Goal: Task Accomplishment & Management: Use online tool/utility

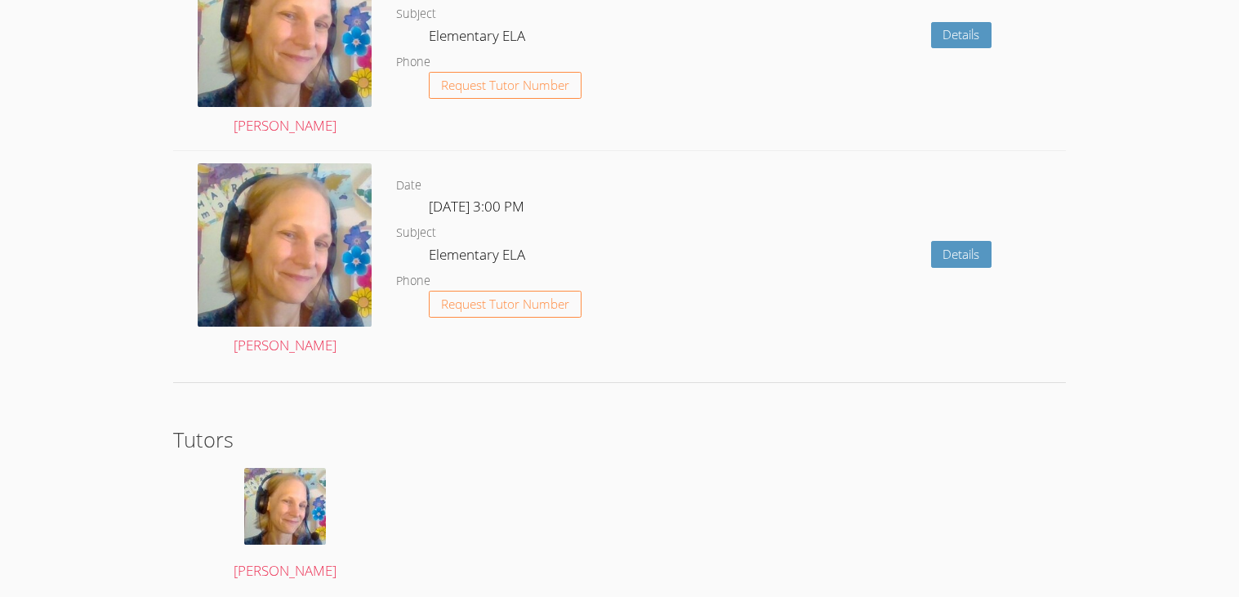
scroll to position [2360, 0]
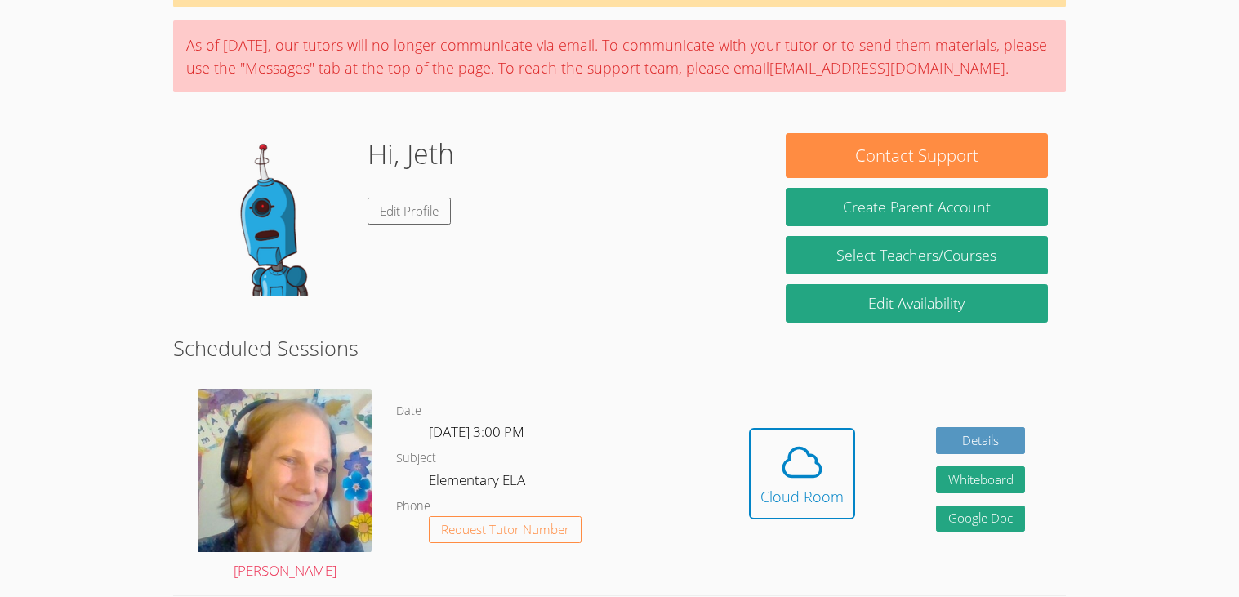
scroll to position [0, 0]
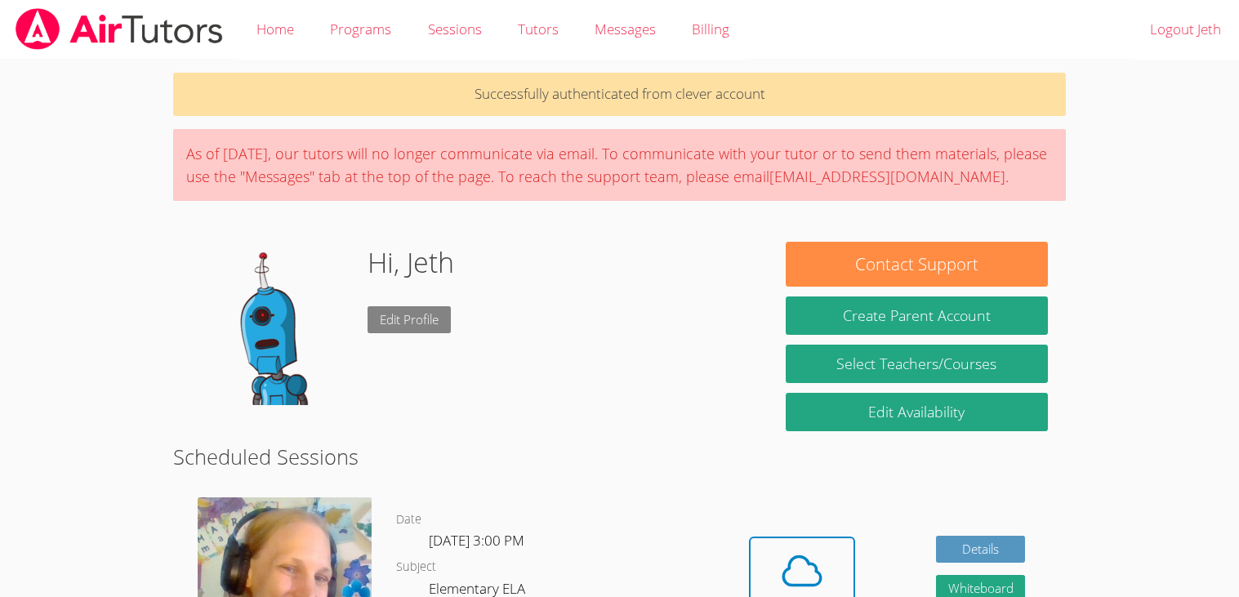
click at [387, 331] on link "Edit Profile" at bounding box center [409, 319] width 83 height 27
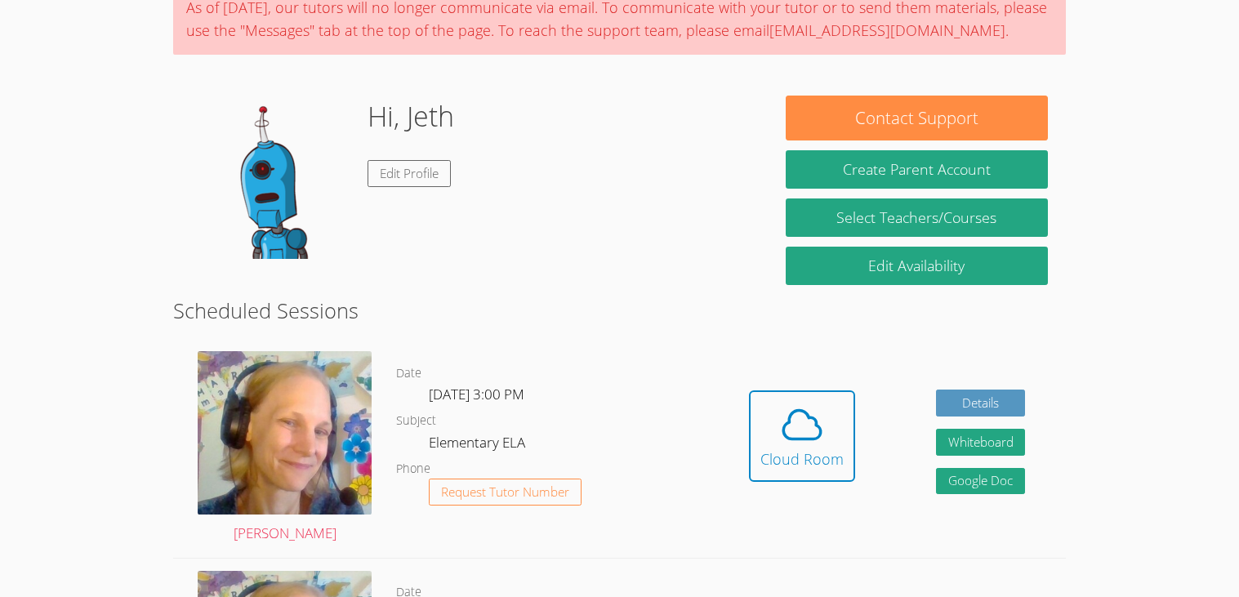
scroll to position [145, 0]
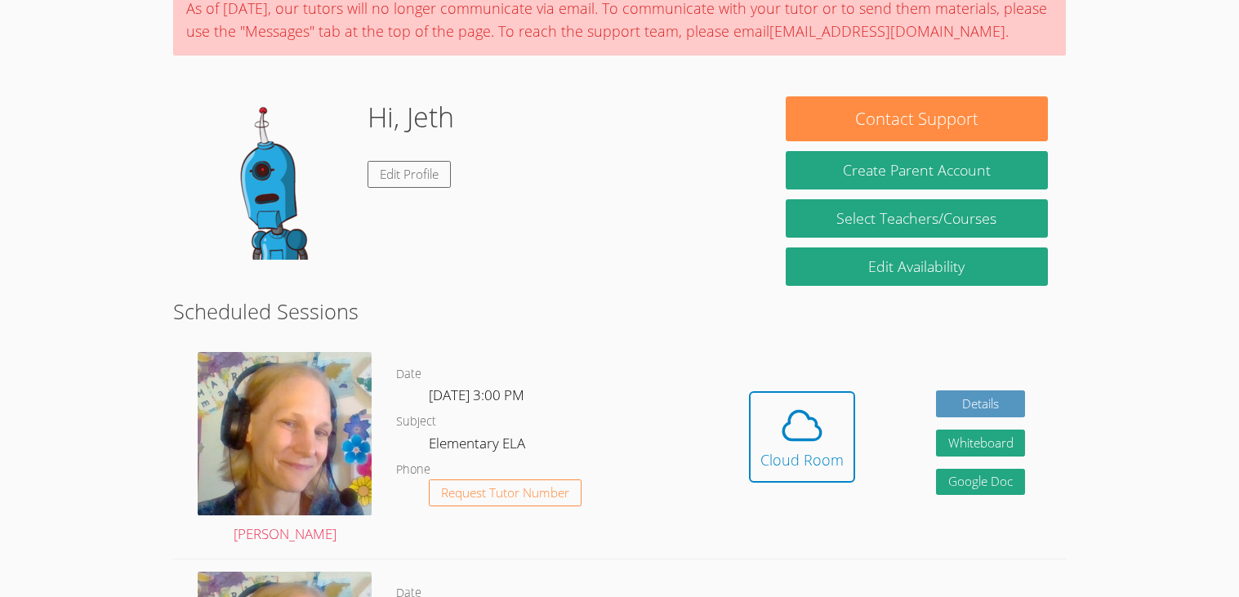
click at [285, 175] on img at bounding box center [272, 177] width 163 height 163
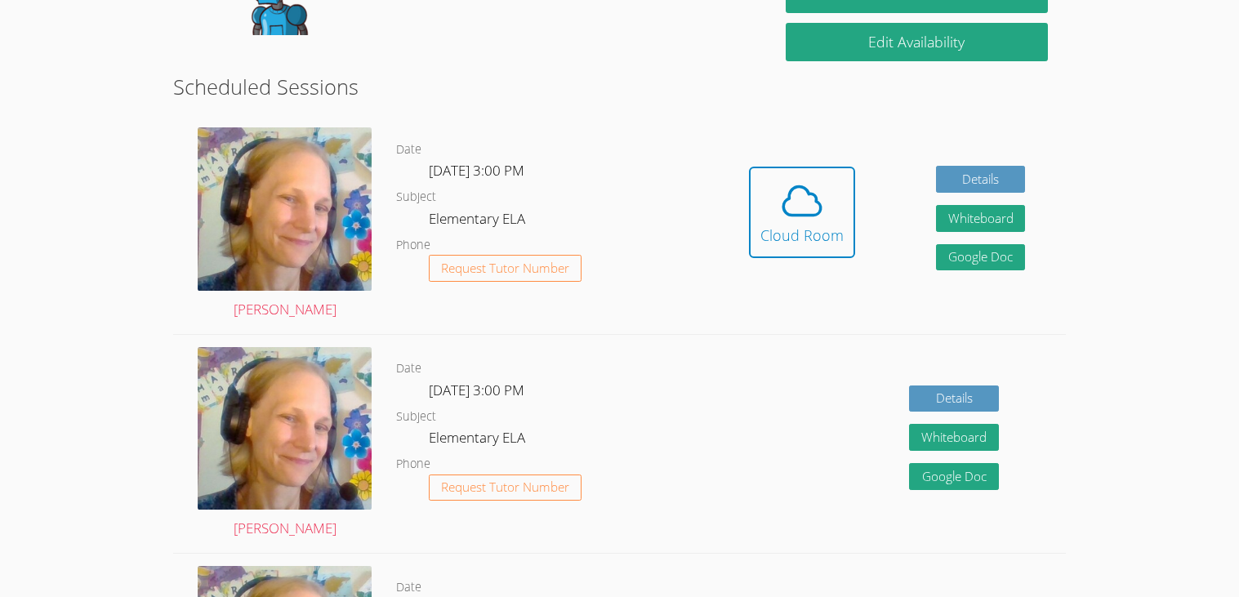
scroll to position [0, 0]
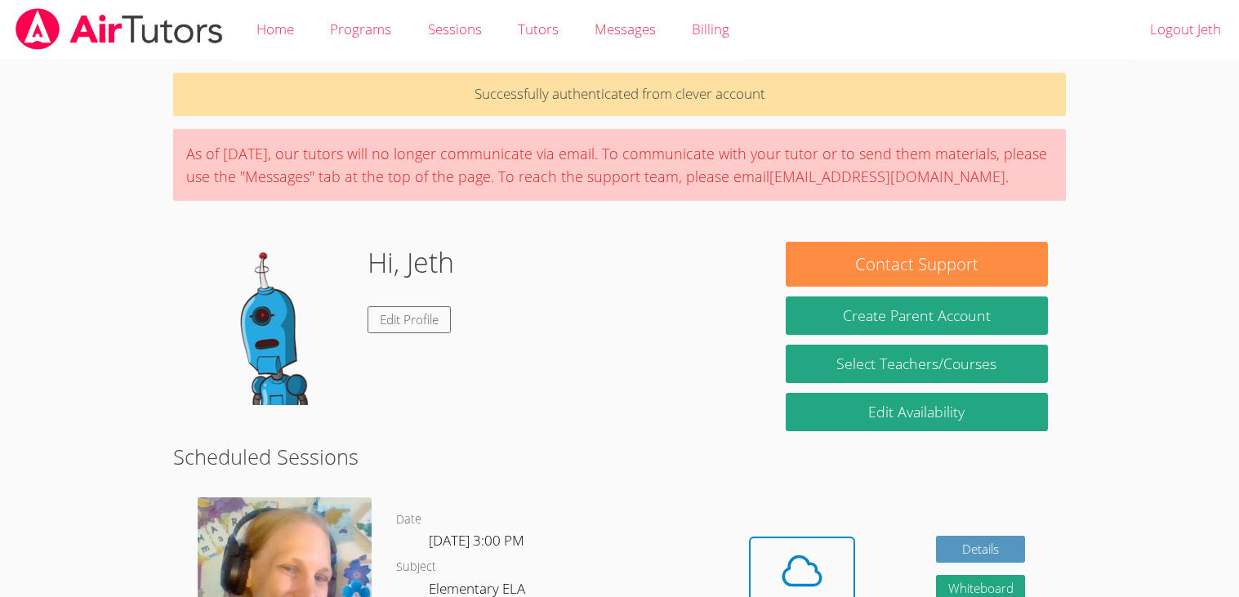
click at [247, 328] on img at bounding box center [272, 323] width 163 height 163
click at [278, 368] on img at bounding box center [272, 323] width 163 height 163
click at [408, 322] on link "Edit Profile" at bounding box center [409, 319] width 83 height 27
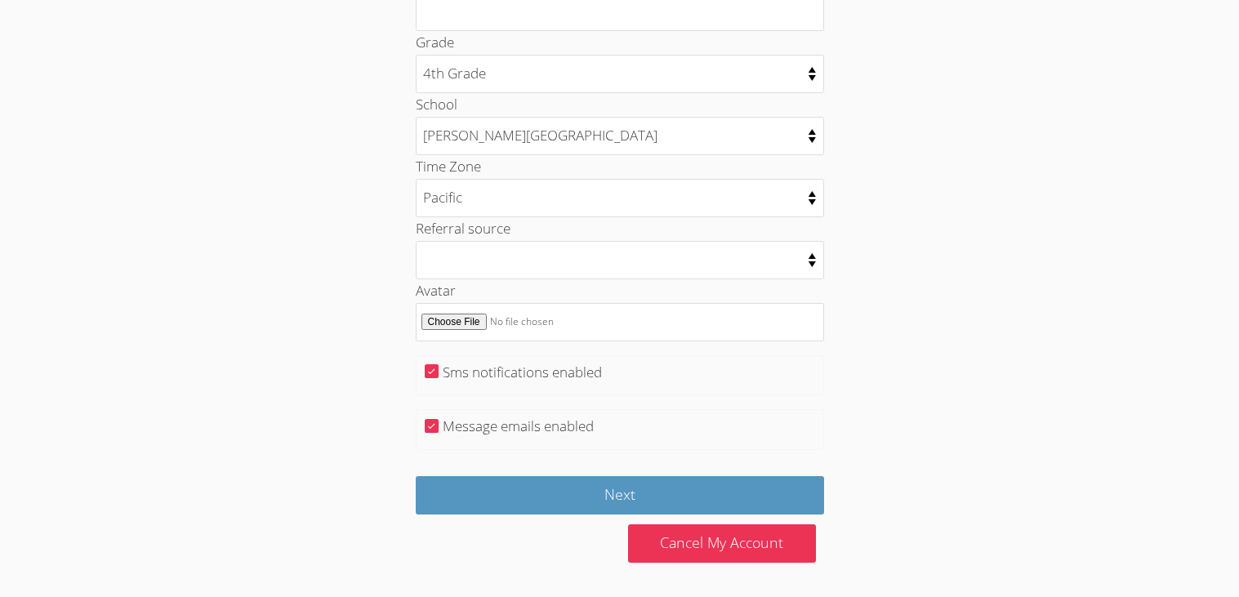
scroll to position [783, 0]
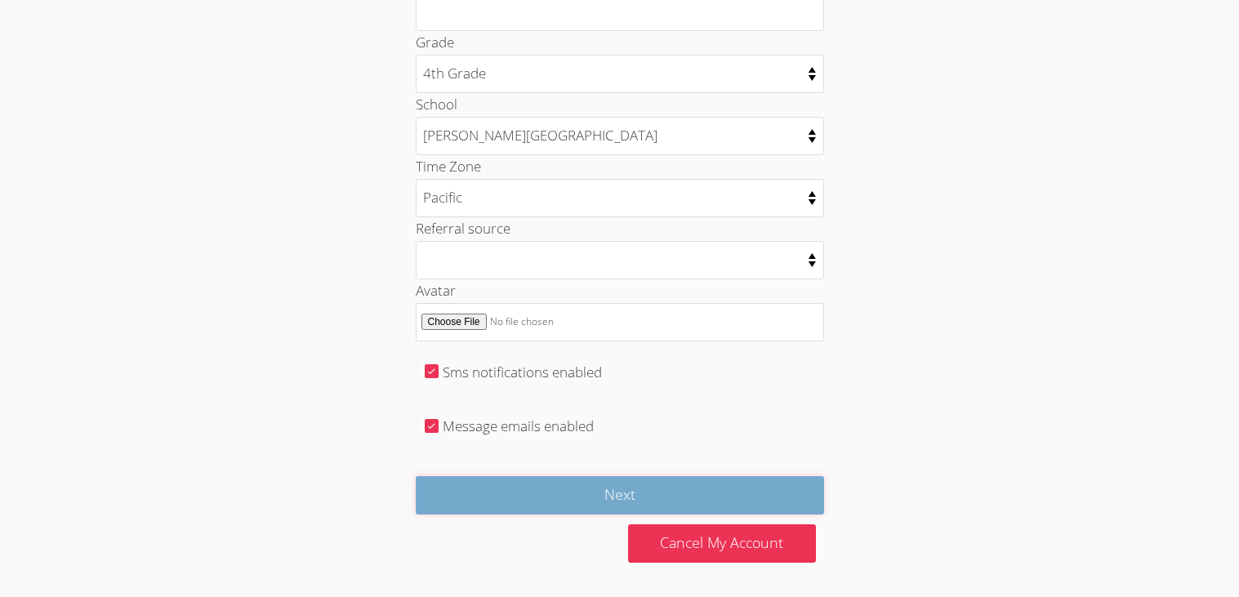
click at [780, 505] on input "Next" at bounding box center [620, 495] width 408 height 38
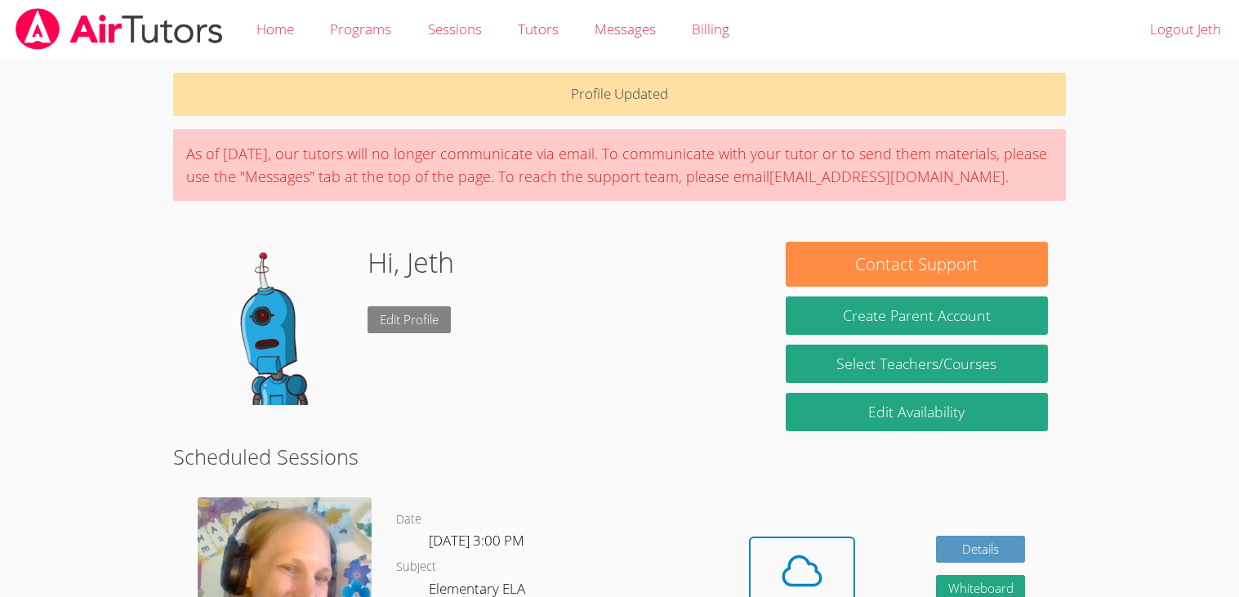
click at [436, 332] on link "Edit Profile" at bounding box center [409, 319] width 83 height 27
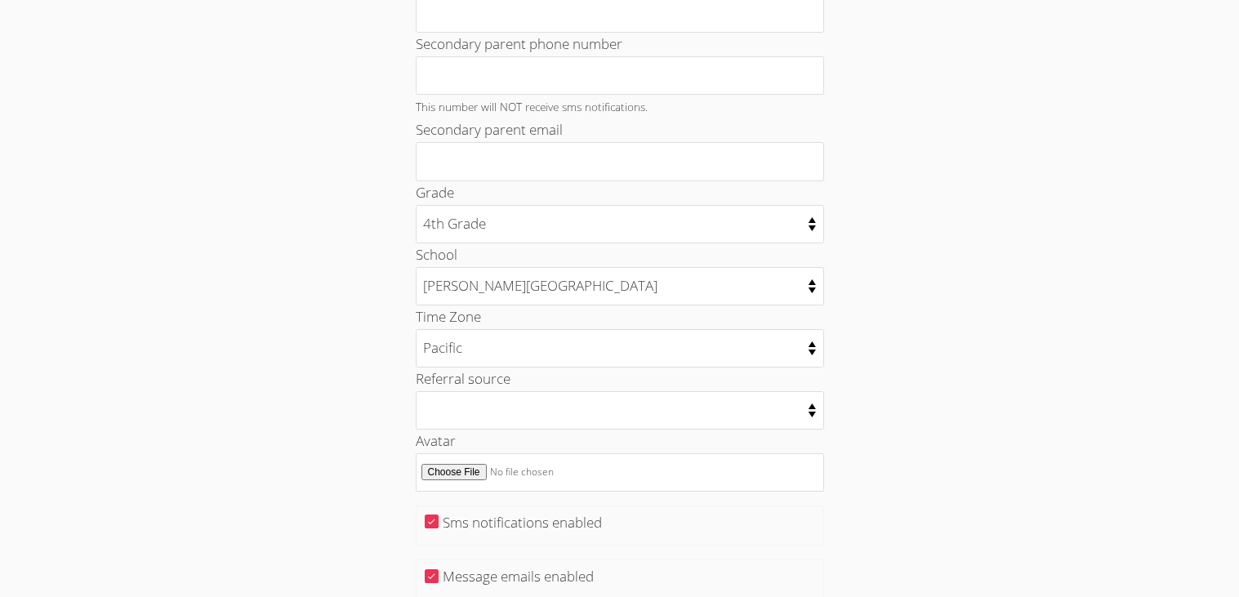
scroll to position [783, 0]
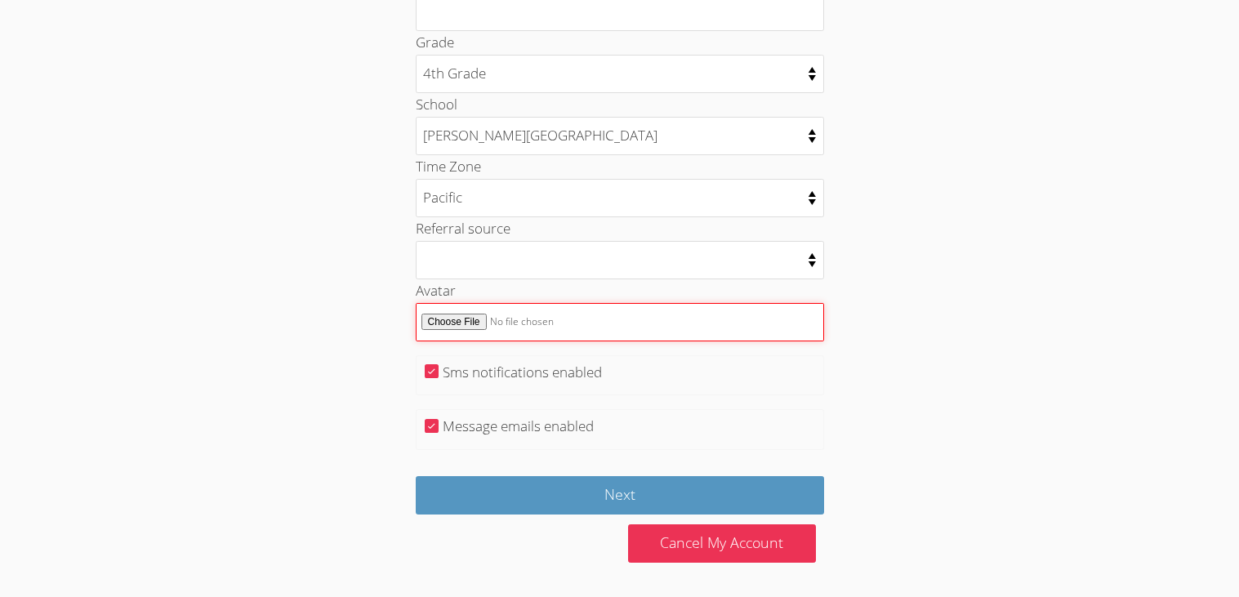
click at [695, 319] on input "Avatar" at bounding box center [620, 322] width 408 height 38
type input "C:\fakepath\images (1).jpeg"
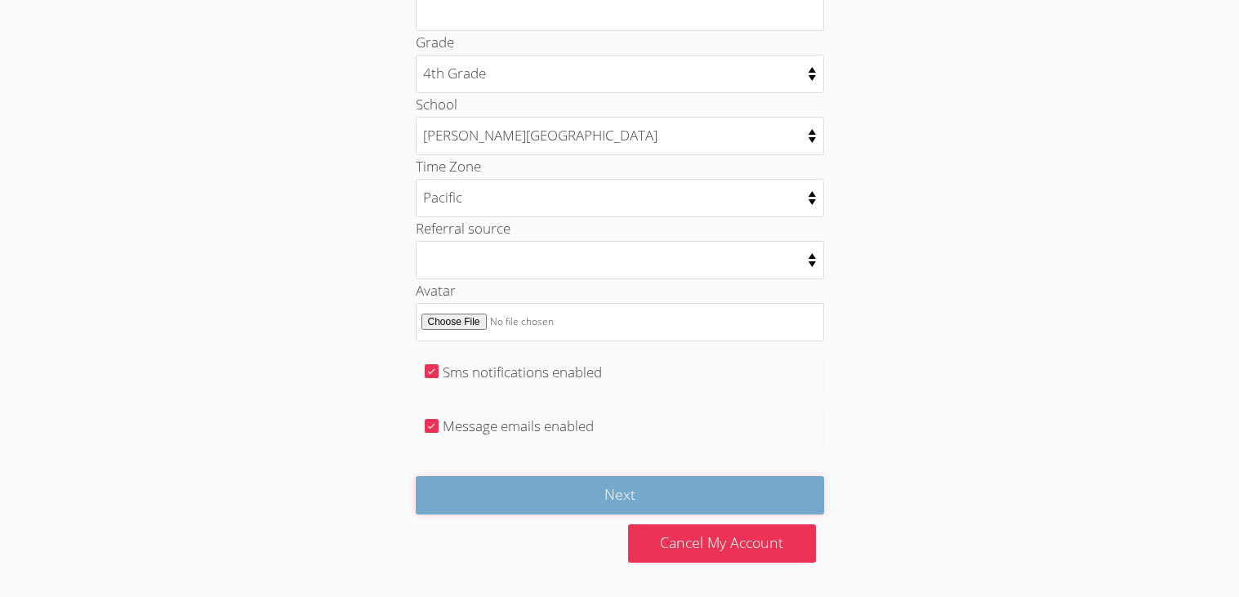
click at [790, 498] on input "Next" at bounding box center [620, 495] width 408 height 38
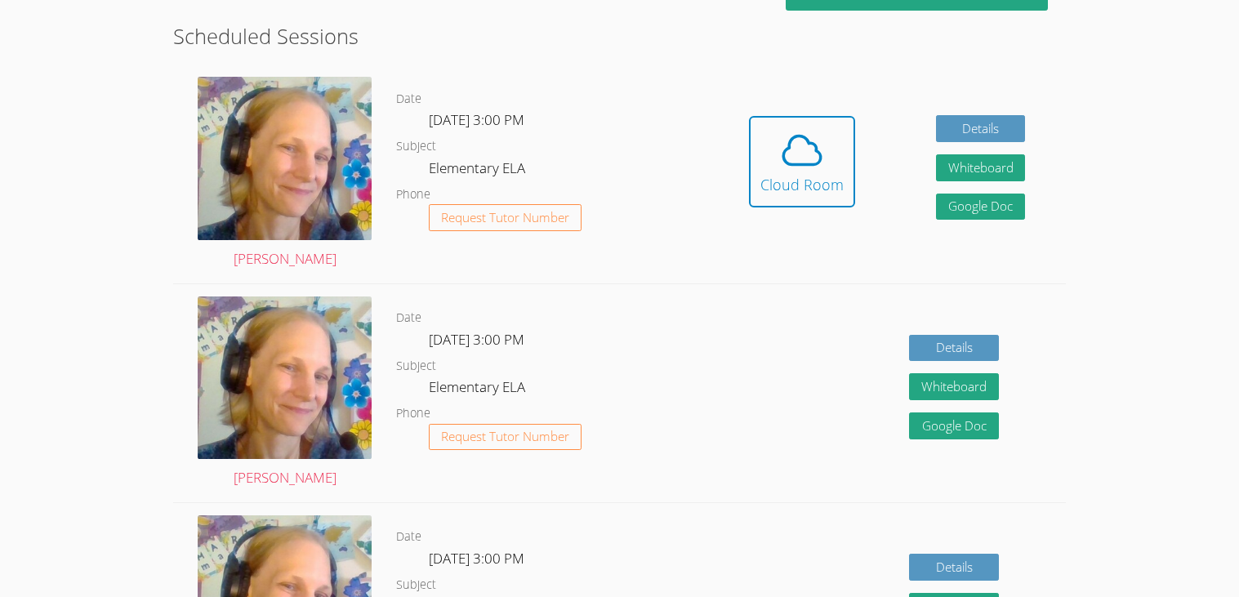
scroll to position [422, 0]
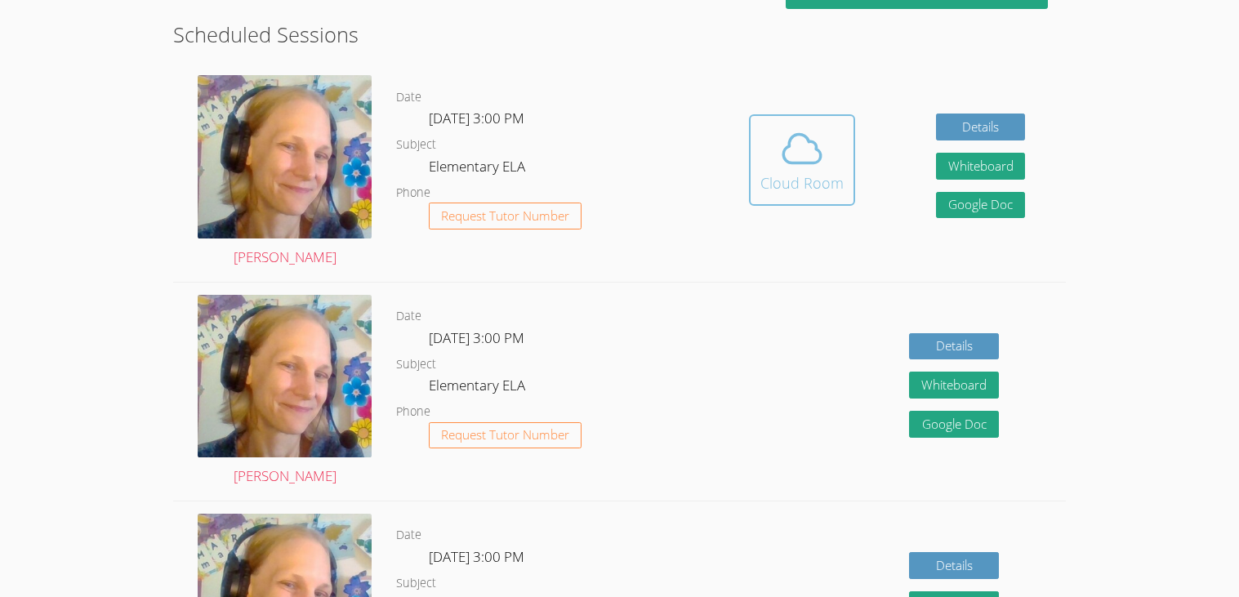
click at [850, 165] on button "Cloud Room" at bounding box center [802, 159] width 106 height 91
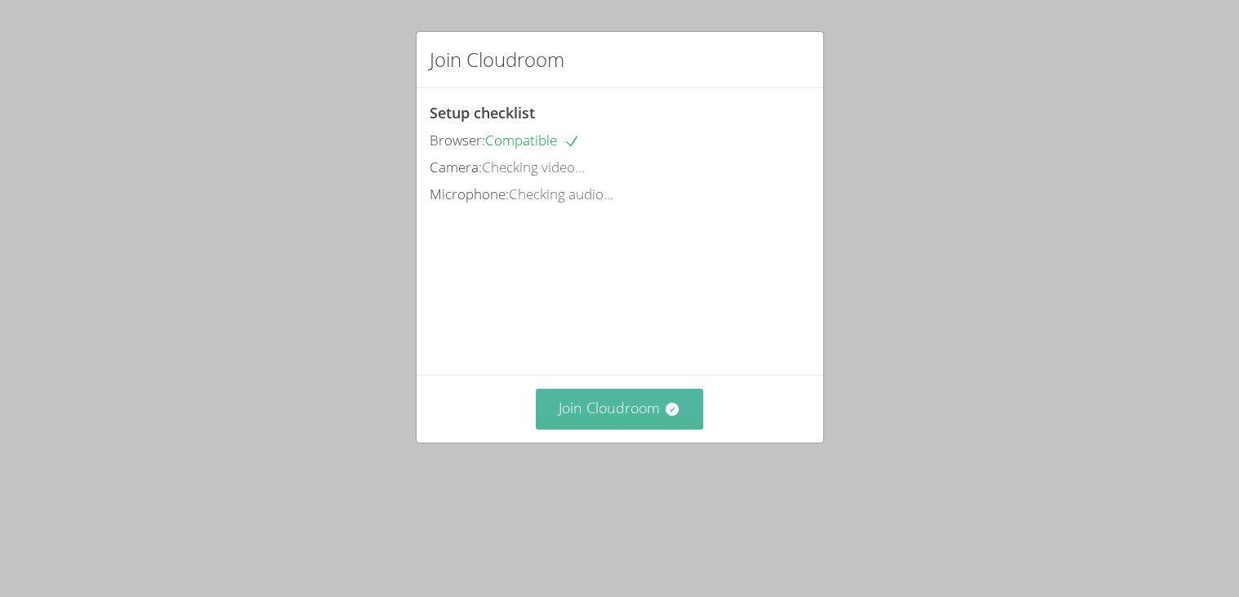
click at [690, 429] on button "Join Cloudroom" at bounding box center [619, 409] width 167 height 40
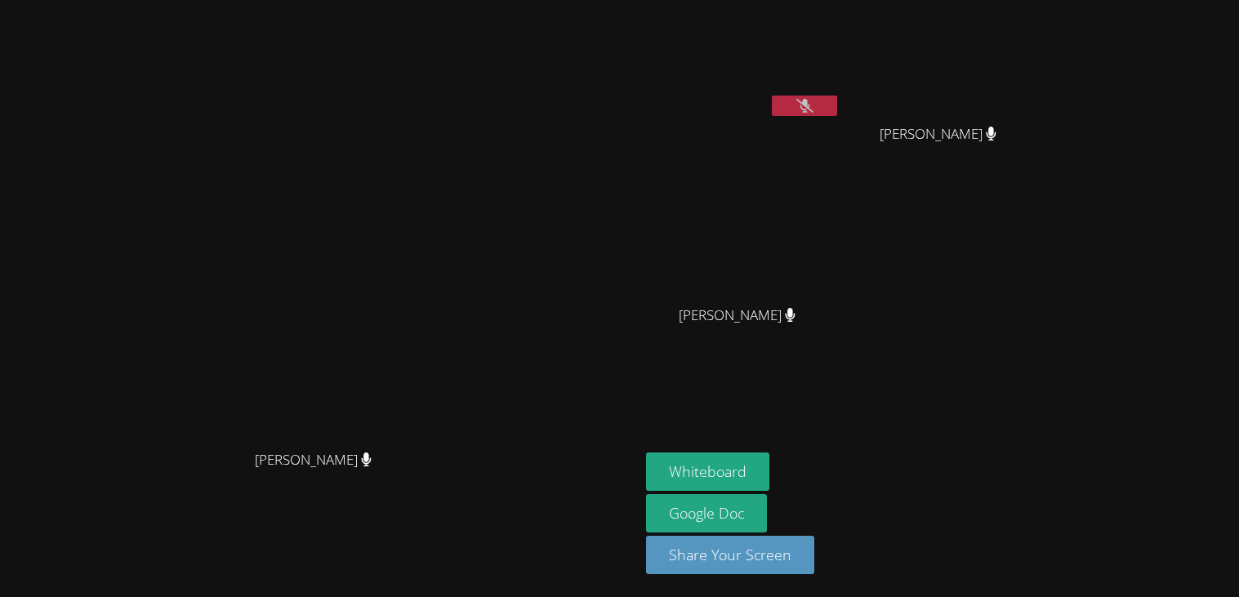
click at [837, 109] on button at bounding box center [804, 106] width 65 height 20
click at [837, 105] on button at bounding box center [804, 106] width 65 height 20
click at [841, 261] on video at bounding box center [743, 242] width 194 height 109
click at [837, 109] on button at bounding box center [804, 106] width 65 height 20
click at [1048, 427] on aside "Jeth Santiago Tommy Quach Tommy Quach Ezekiel Retes Ezekiel Retes Whiteboard Go…" at bounding box center [844, 298] width 408 height 597
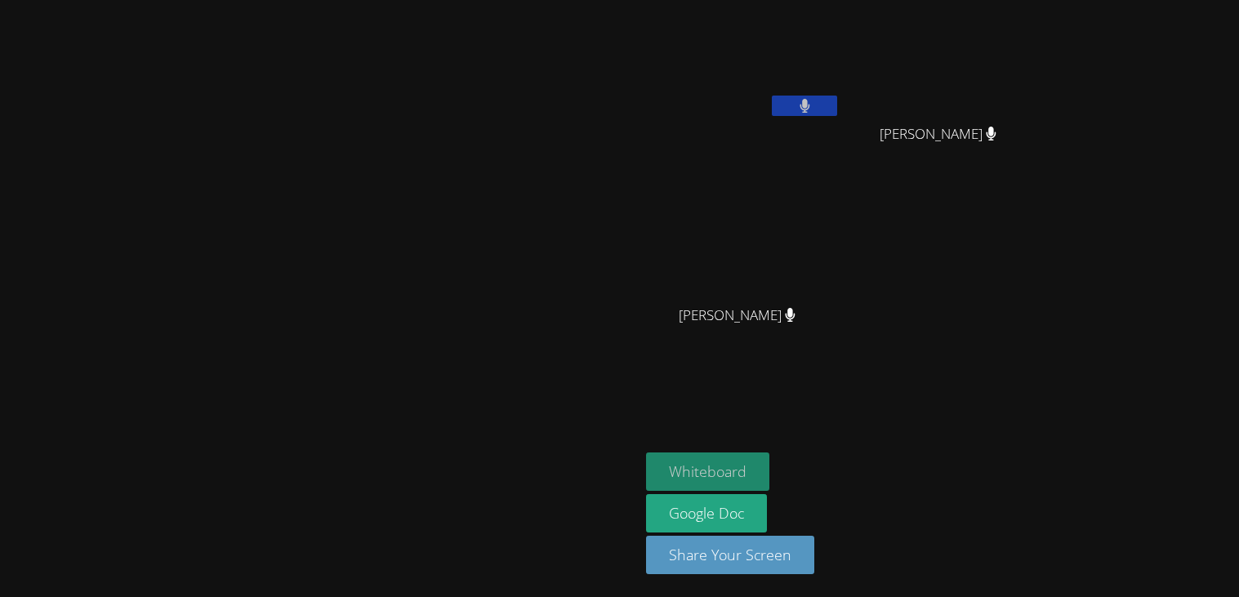
click at [770, 472] on button "Whiteboard" at bounding box center [707, 472] width 123 height 38
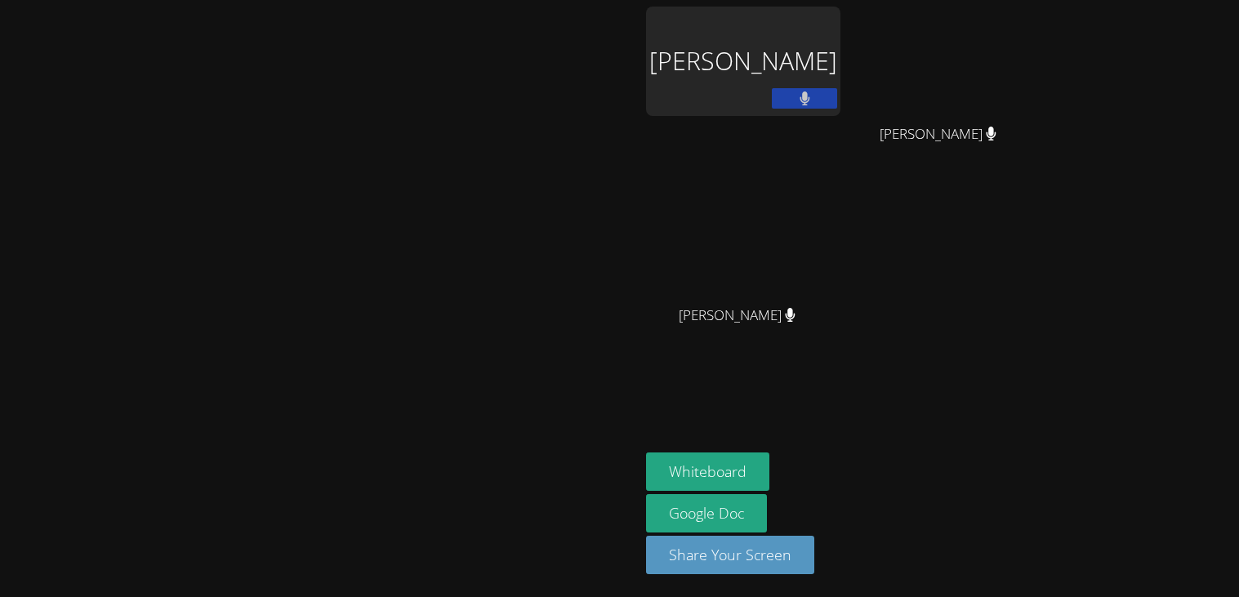
click at [841, 25] on div "Jeth Santiago" at bounding box center [743, 61] width 194 height 109
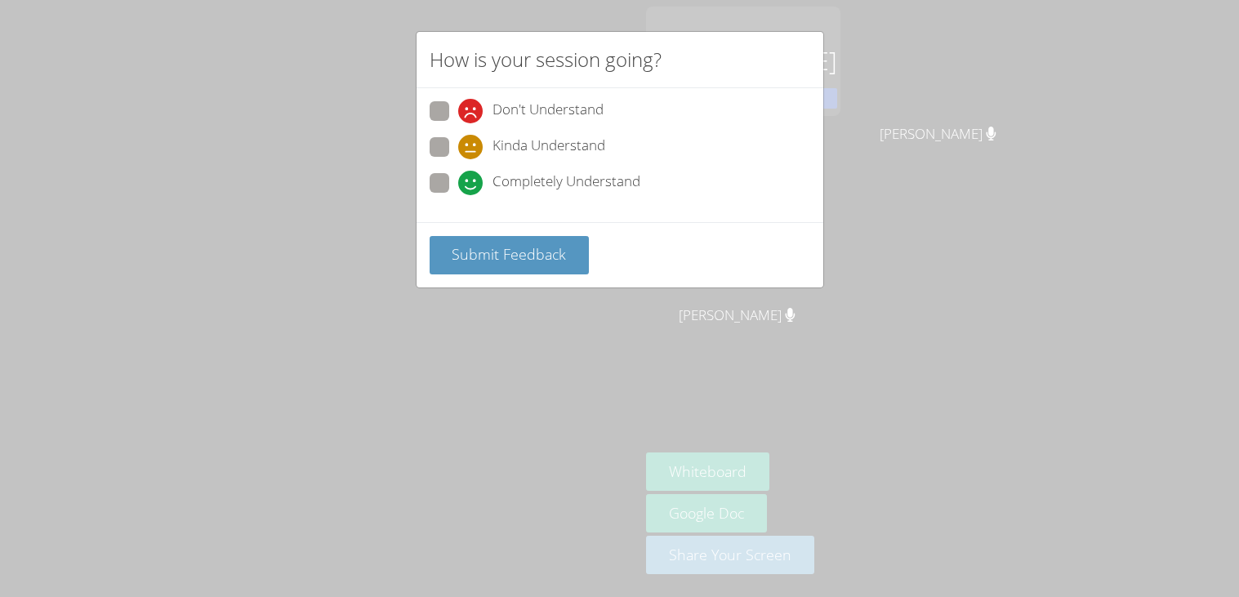
click at [458, 195] on span at bounding box center [458, 195] width 0 height 0
click at [458, 187] on input "Completely Understand" at bounding box center [465, 180] width 14 height 14
radio input "true"
click at [567, 256] on button "Submit Feedback" at bounding box center [510, 255] width 160 height 38
